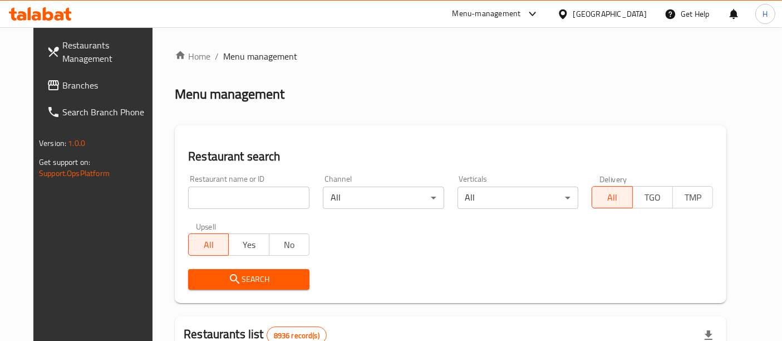
click at [230, 205] on input "search" at bounding box center [248, 198] width 121 height 22
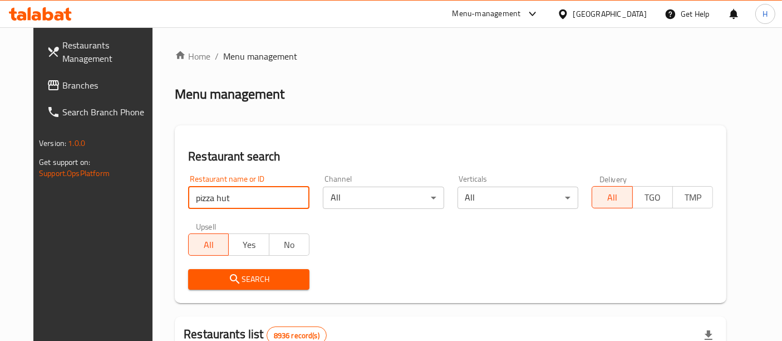
type input "pizza hut"
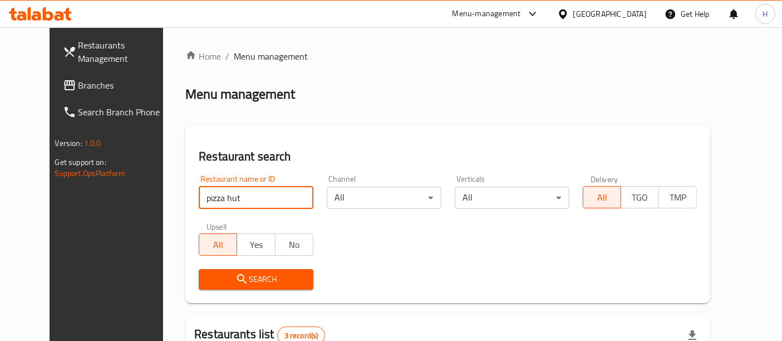
scroll to position [189, 0]
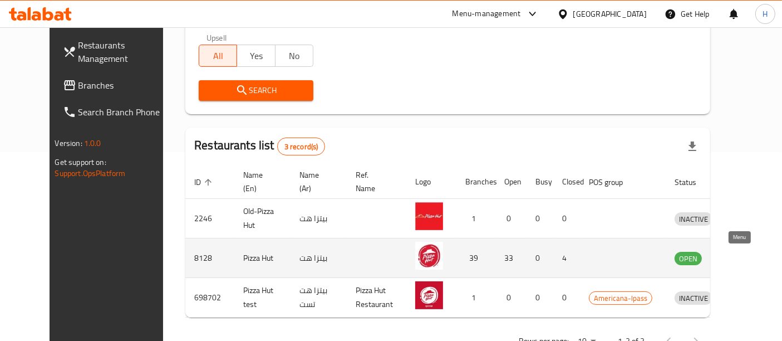
click at [740, 255] on icon "enhanced table" at bounding box center [741, 257] width 13 height 13
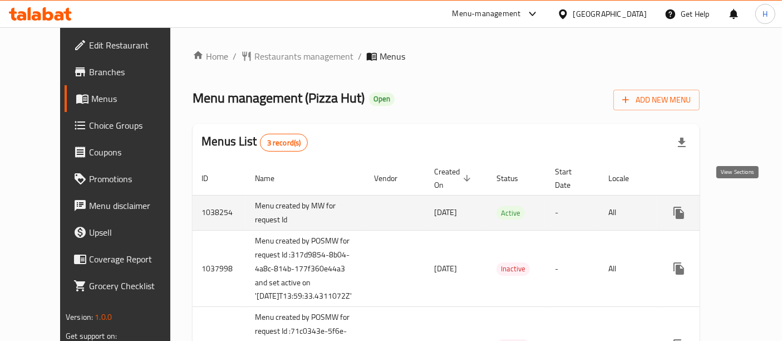
click at [753, 206] on icon "enhanced table" at bounding box center [759, 212] width 13 height 13
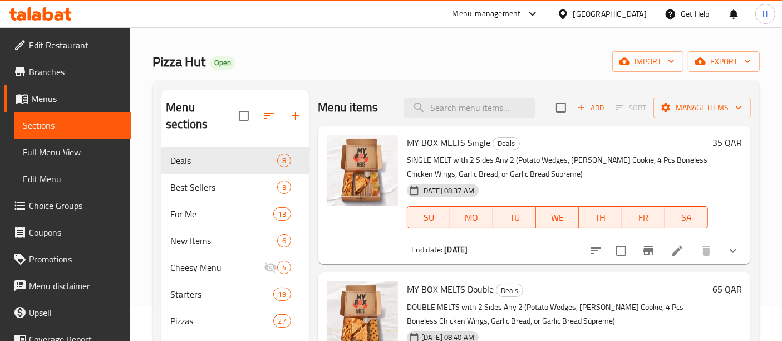
scroll to position [36, 0]
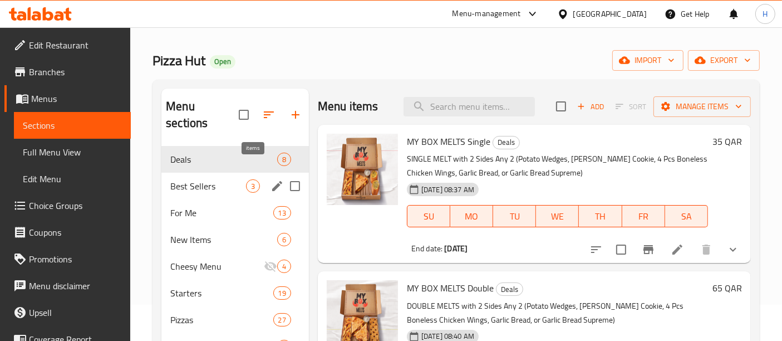
click at [256, 181] on span "3" at bounding box center [253, 186] width 13 height 11
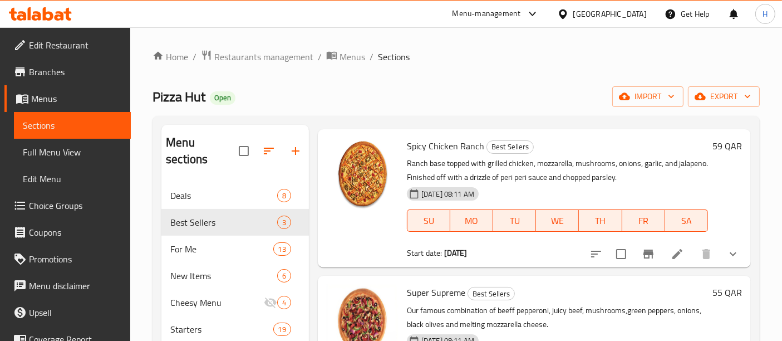
scroll to position [41, 0]
click at [447, 140] on span "Spicy Chicken Ranch" at bounding box center [445, 146] width 77 height 17
copy h6 "Spicy Chicken Ranch"
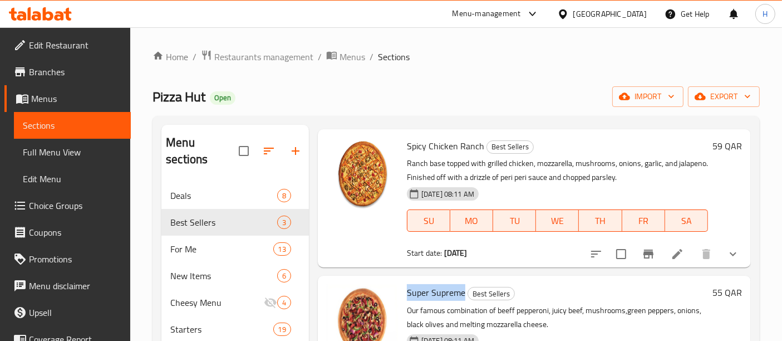
drag, startPoint x: 405, startPoint y: 284, endPoint x: 465, endPoint y: 287, distance: 60.2
click at [465, 287] on div "Super Supreme Best Sellers Our famous combination of beeff pepperoni, juicy bee…" at bounding box center [558, 344] width 310 height 129
copy span "Super Supreme"
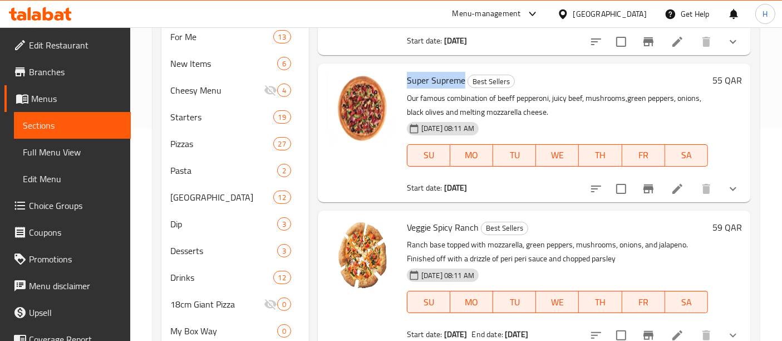
scroll to position [213, 0]
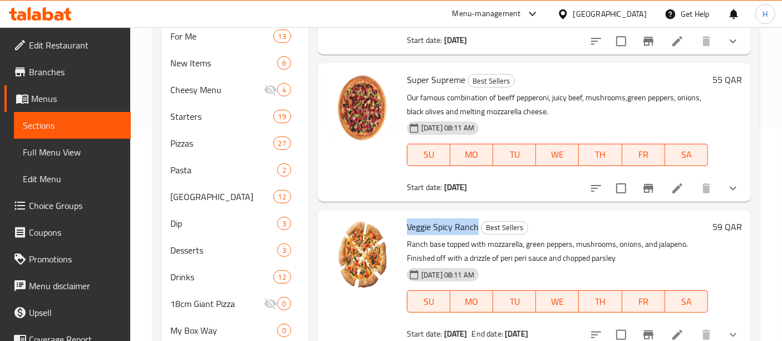
drag, startPoint x: 408, startPoint y: 208, endPoint x: 478, endPoint y: 212, distance: 70.3
click at [478, 218] on span "Veggie Spicy Ranch" at bounding box center [443, 226] width 72 height 17
copy span "Veggie Spicy Ranch"
click at [436, 71] on span "Super Supreme" at bounding box center [436, 79] width 58 height 17
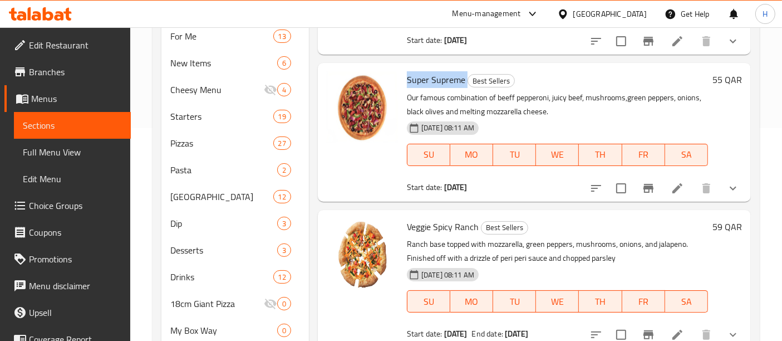
click at [436, 71] on span "Super Supreme" at bounding box center [436, 79] width 58 height 17
copy h6 "Super Supreme"
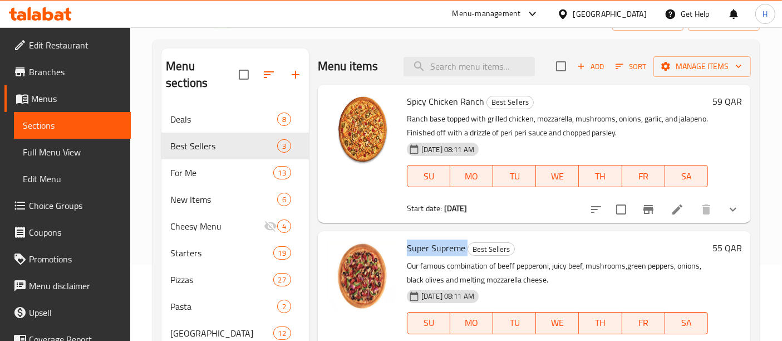
scroll to position [75, 0]
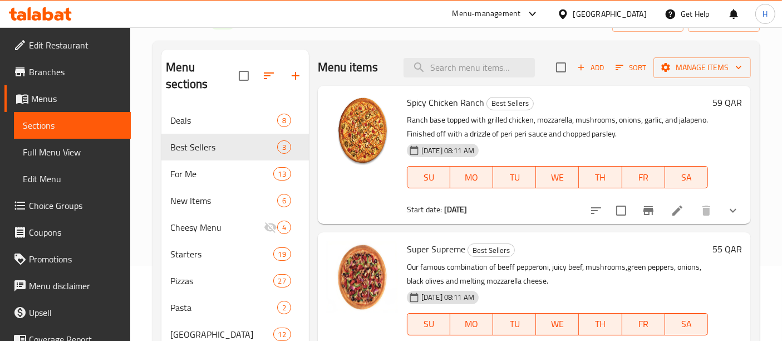
click at [431, 100] on span "Spicy Chicken Ranch" at bounding box center [445, 102] width 77 height 17
copy span "Chicken"
click at [431, 100] on span "Spicy Chicken Ranch" at bounding box center [445, 102] width 77 height 17
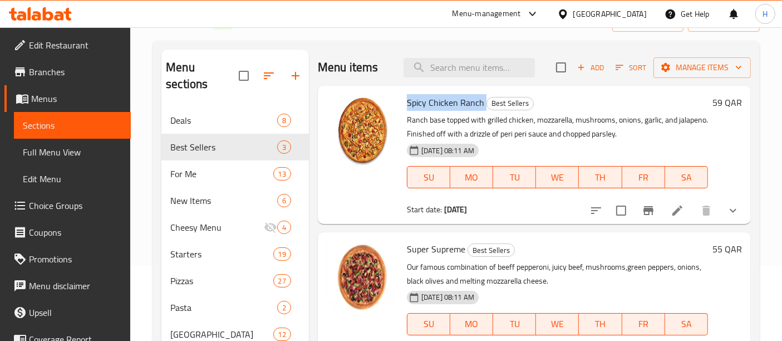
click at [431, 100] on span "Spicy Chicken Ranch" at bounding box center [445, 102] width 77 height 17
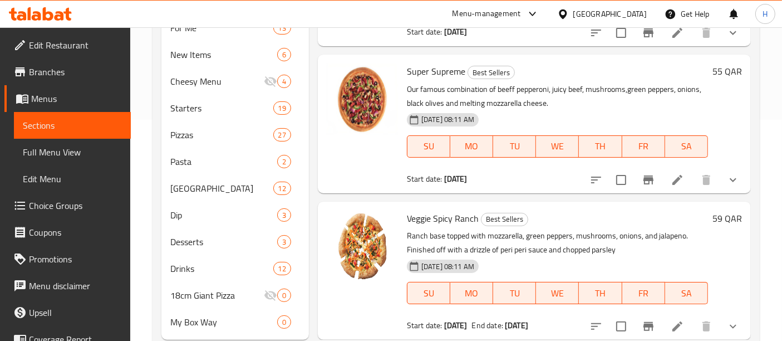
scroll to position [226, 0]
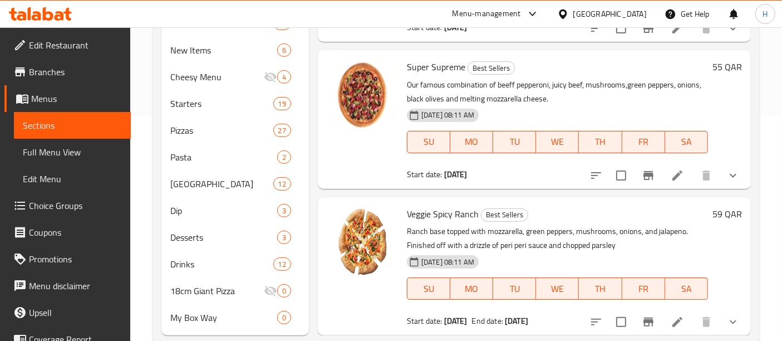
click at [419, 205] on span "Veggie Spicy Ranch" at bounding box center [443, 213] width 72 height 17
copy h6 "Veggie Spicy Ranch"
click at [676, 312] on li at bounding box center [677, 322] width 31 height 20
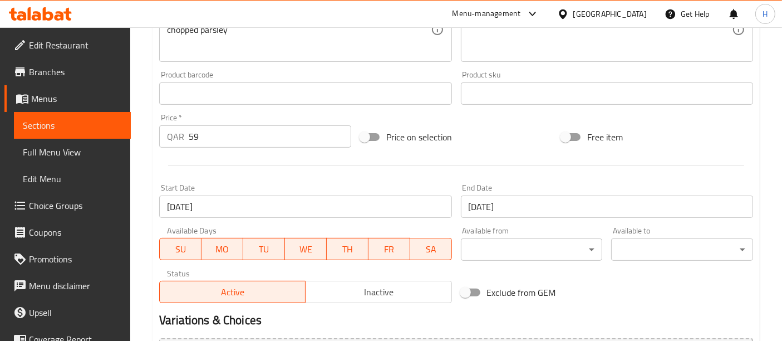
scroll to position [335, 0]
click at [521, 204] on input "17-07-2025" at bounding box center [607, 206] width 292 height 22
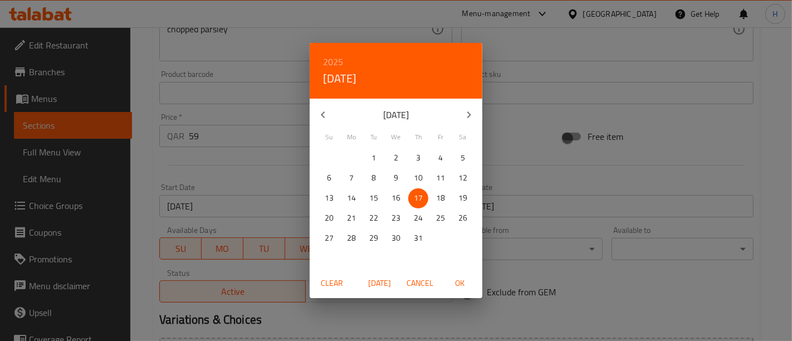
click at [344, 279] on span "Clear" at bounding box center [332, 283] width 27 height 14
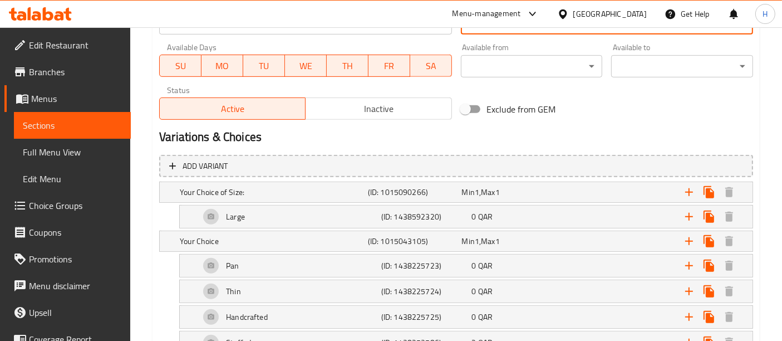
scroll to position [598, 0]
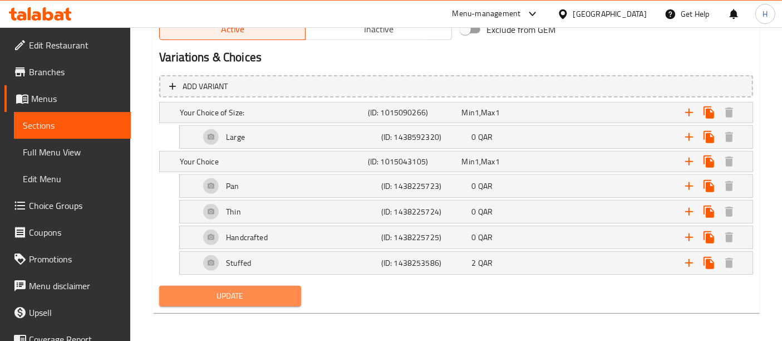
click at [253, 289] on span "Update" at bounding box center [230, 296] width 124 height 14
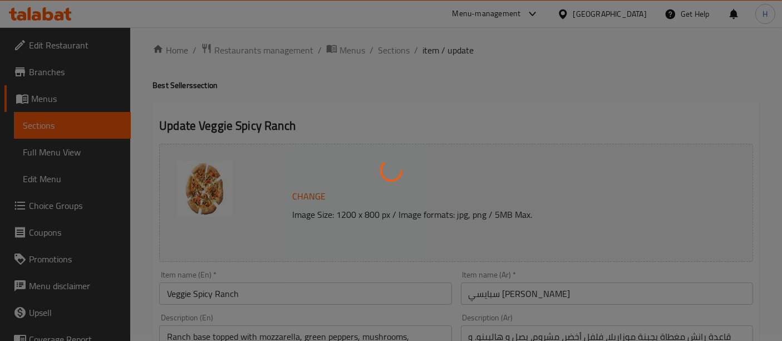
scroll to position [0, 0]
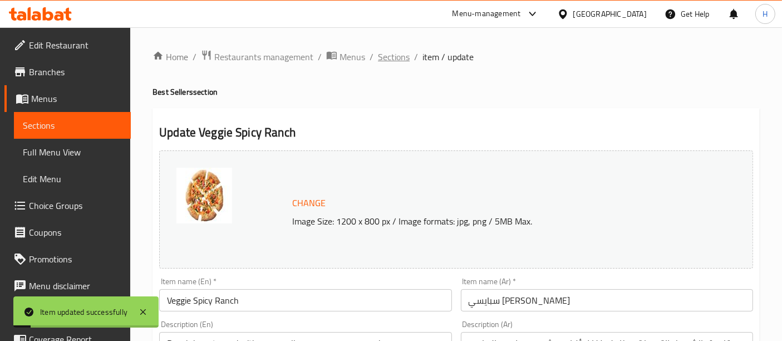
click at [392, 55] on span "Sections" at bounding box center [394, 56] width 32 height 13
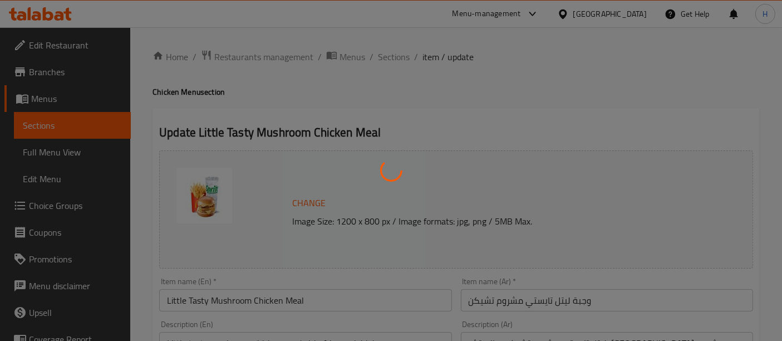
type input "إختيارك من الحجم:"
type input "1"
type input "إكستراس"
type input "0"
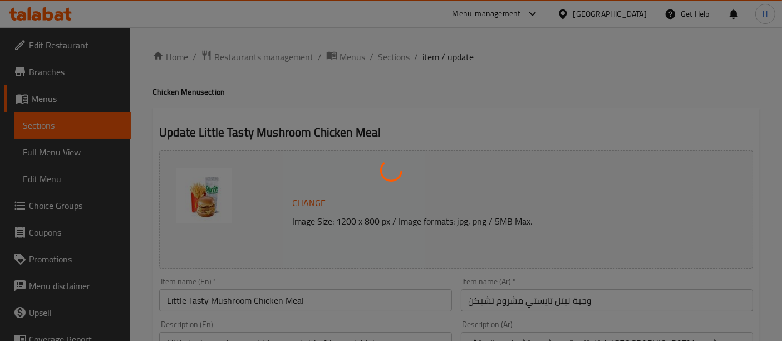
type input "2"
type input "إختر المشروب"
type input "1"
type input "اختيارك من:"
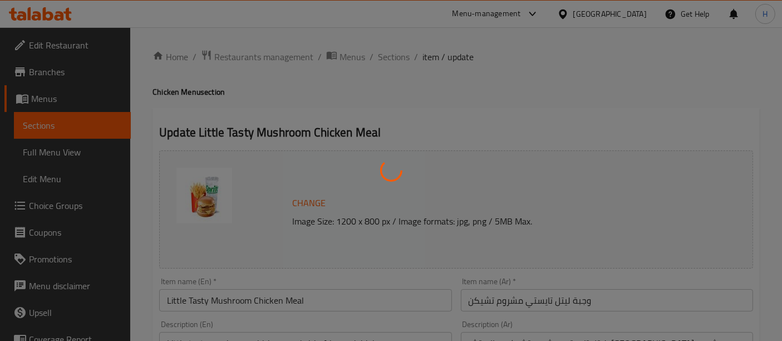
type input "1"
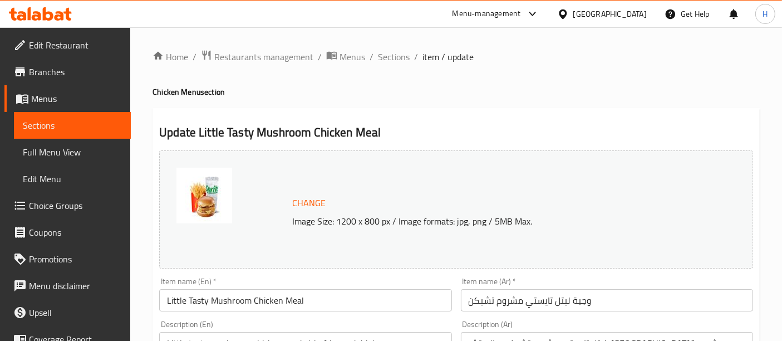
click at [521, 17] on div "Menu-management" at bounding box center [487, 13] width 68 height 13
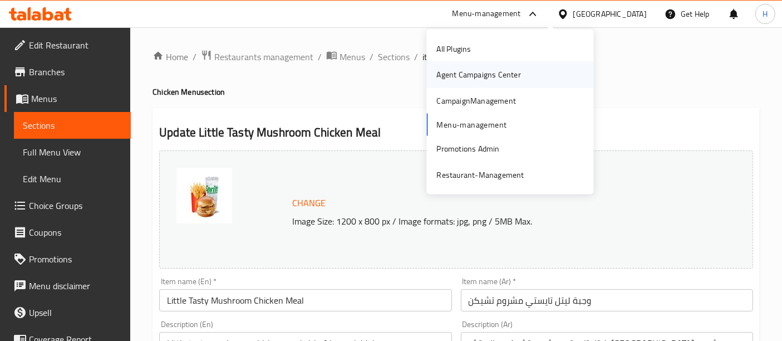
click at [511, 75] on div "Agent Campaigns Center" at bounding box center [479, 74] width 84 height 12
